Goal: Task Accomplishment & Management: Manage account settings

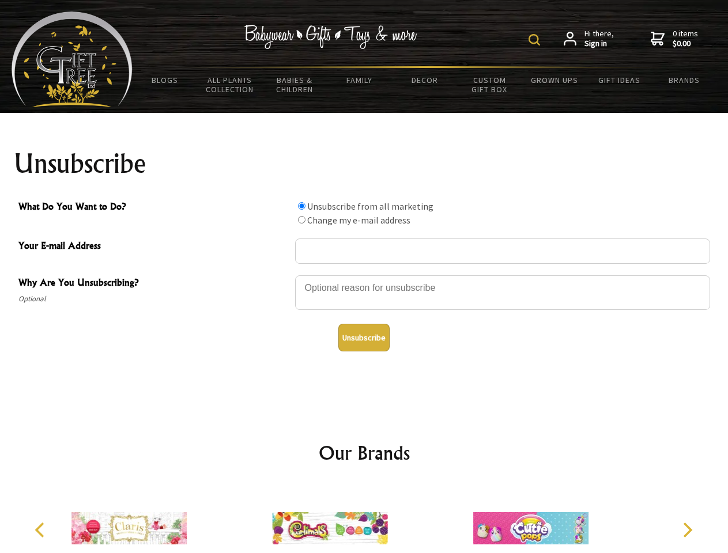
click at [536, 40] on img at bounding box center [535, 40] width 12 height 12
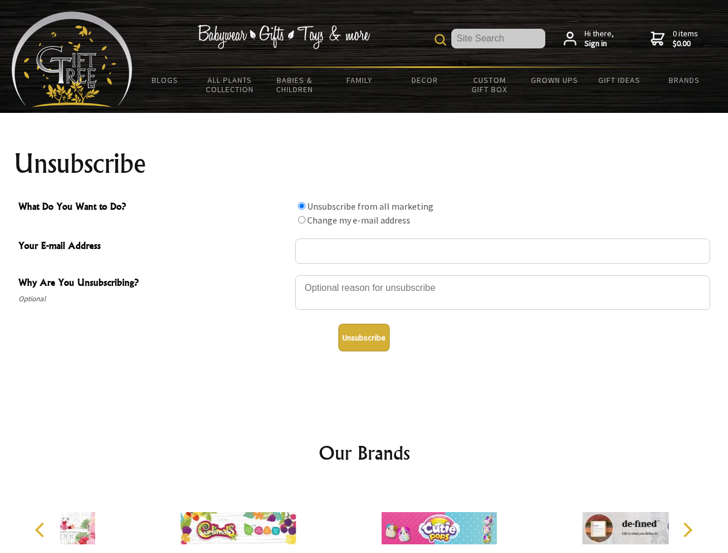
click at [364, 275] on div at bounding box center [502, 294] width 415 height 40
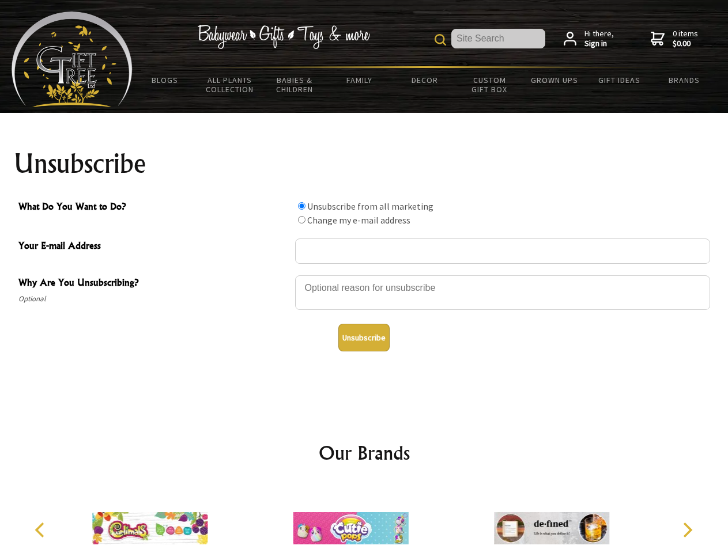
click at [302, 206] on input "What Do You Want to Do?" at bounding box center [301, 205] width 7 height 7
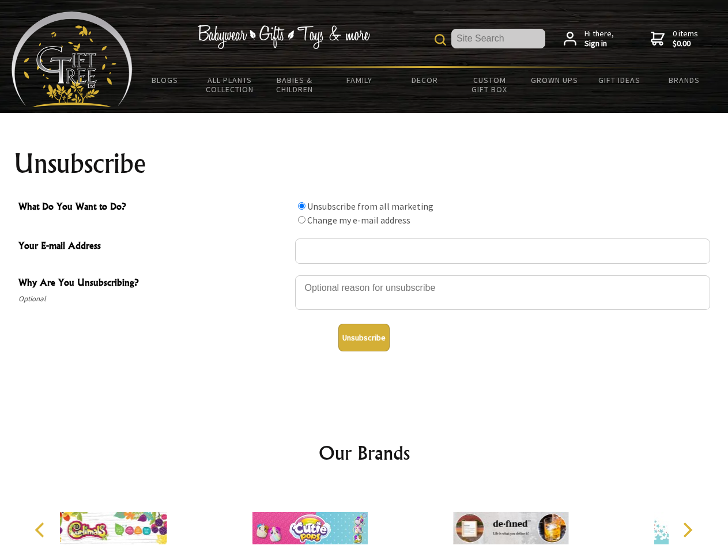
click at [302, 220] on input "What Do You Want to Do?" at bounding box center [301, 219] width 7 height 7
radio input "true"
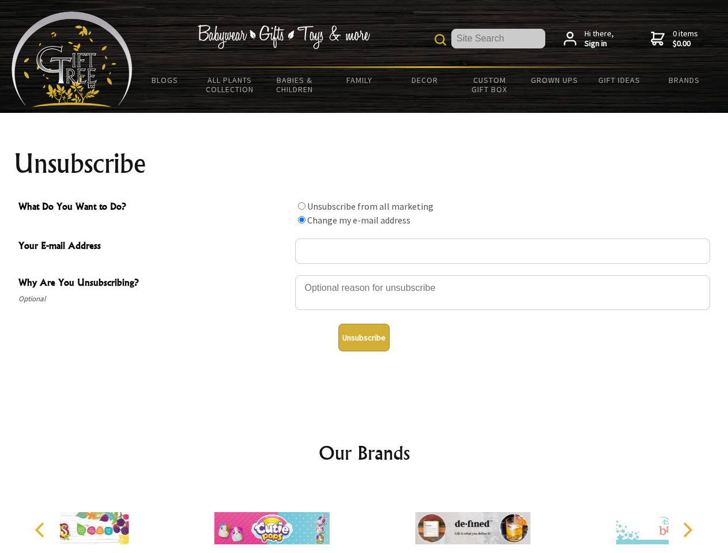
click at [364, 338] on button "Unsubscribe" at bounding box center [363, 338] width 51 height 28
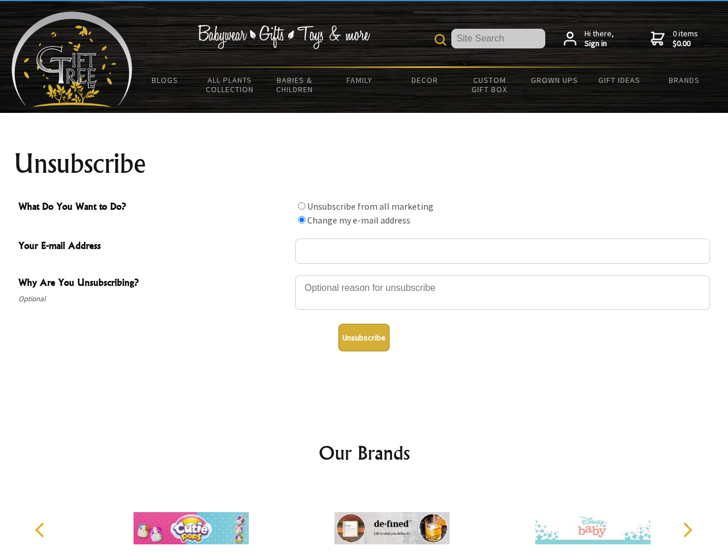
click at [42, 530] on icon "Previous" at bounding box center [40, 530] width 15 height 15
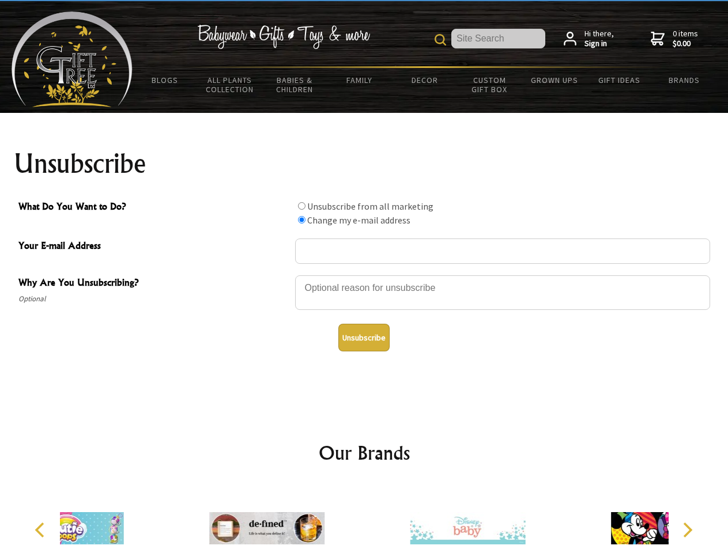
click at [687, 530] on icon "Next" at bounding box center [686, 530] width 15 height 15
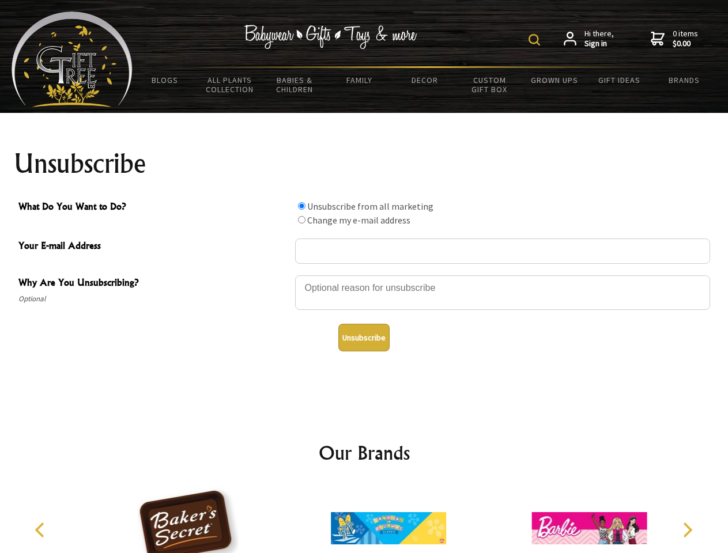
click at [536, 40] on img at bounding box center [535, 40] width 12 height 12
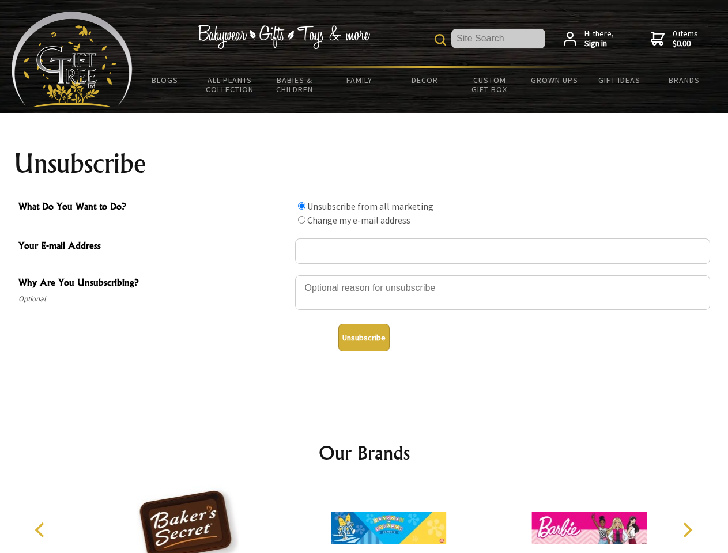
click at [364, 275] on div at bounding box center [502, 294] width 415 height 40
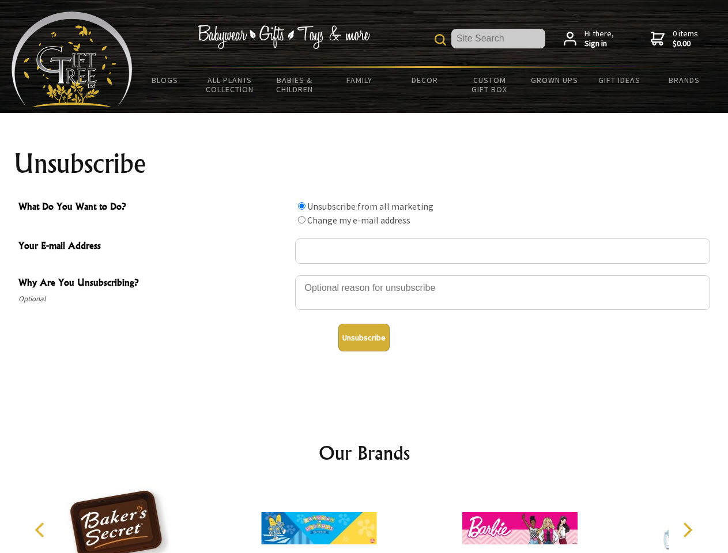
click at [302, 206] on input "What Do You Want to Do?" at bounding box center [301, 205] width 7 height 7
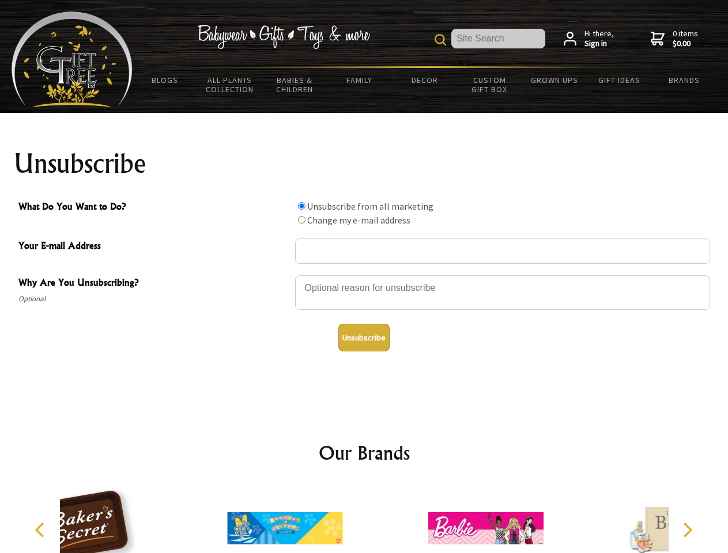
click at [302, 220] on input "What Do You Want to Do?" at bounding box center [301, 219] width 7 height 7
radio input "true"
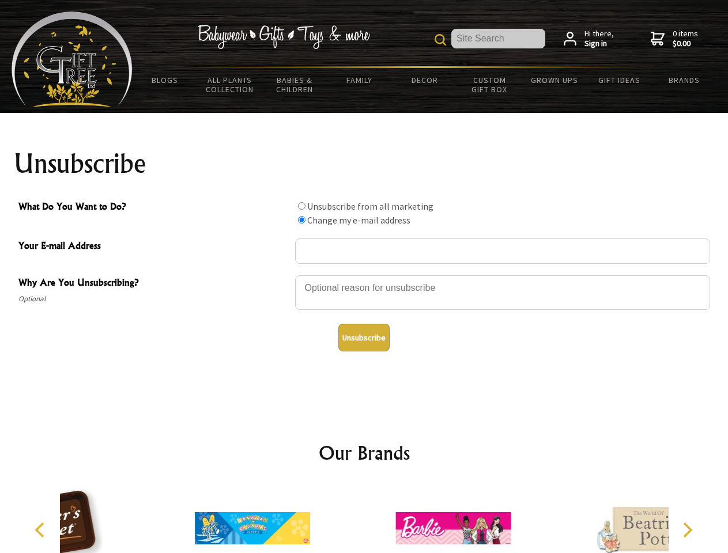
click at [364, 338] on button "Unsubscribe" at bounding box center [363, 338] width 51 height 28
click at [42, 530] on icon "Previous" at bounding box center [40, 530] width 15 height 15
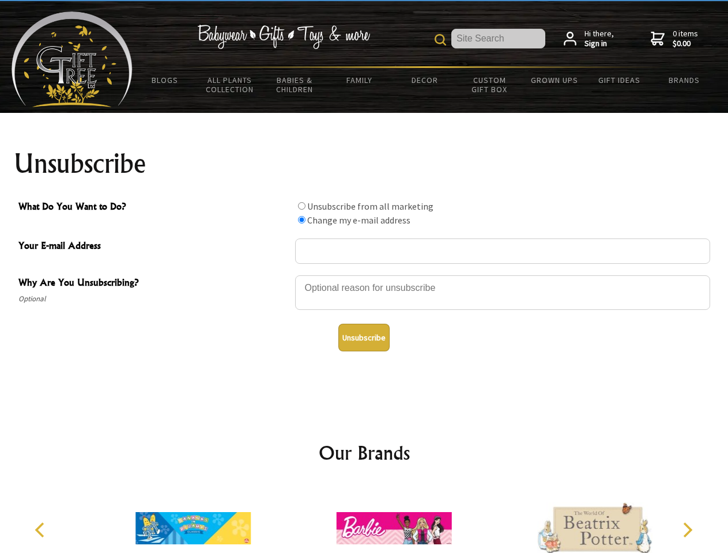
click at [687, 530] on icon "Next" at bounding box center [686, 530] width 15 height 15
